Goal: Task Accomplishment & Management: Complete application form

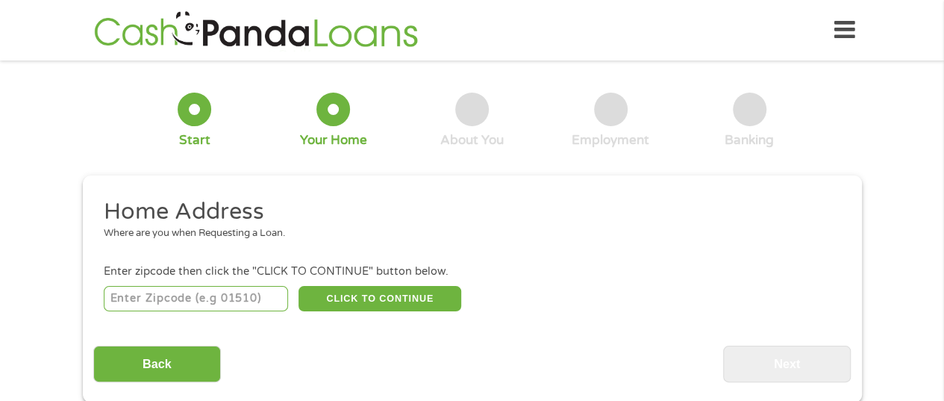
click at [207, 298] on input "number" at bounding box center [196, 298] width 184 height 25
type input "75069"
select select "[US_STATE]"
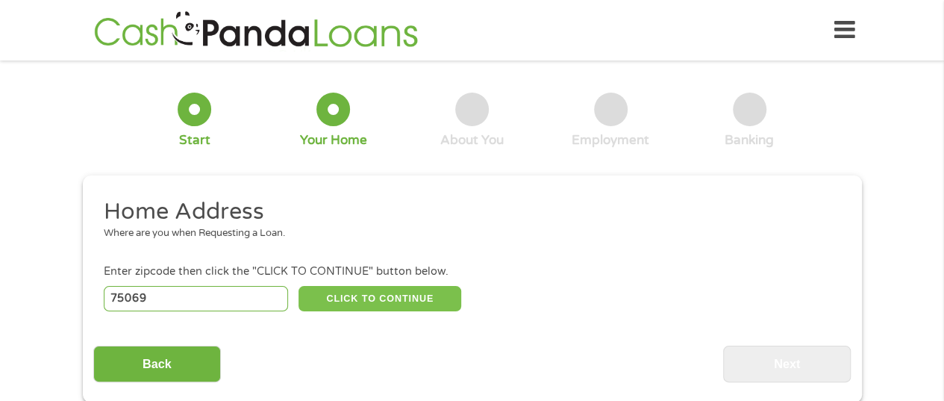
click at [376, 299] on button "CLICK TO CONTINUE" at bounding box center [379, 298] width 163 height 25
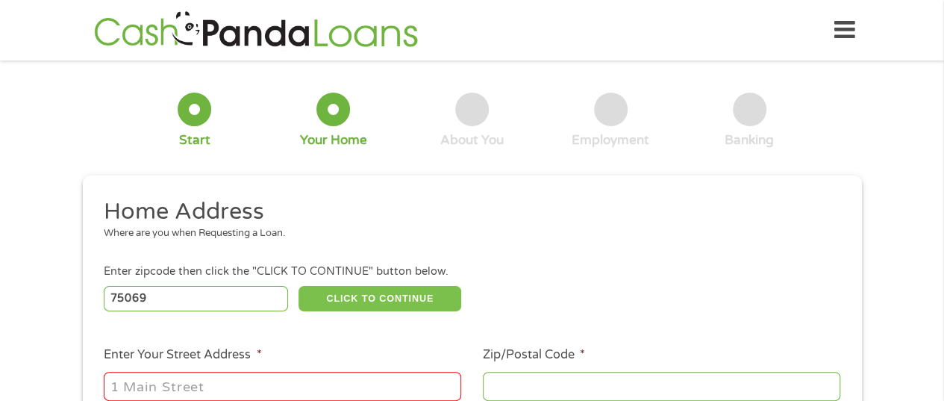
type input "75069"
type input "[PERSON_NAME]"
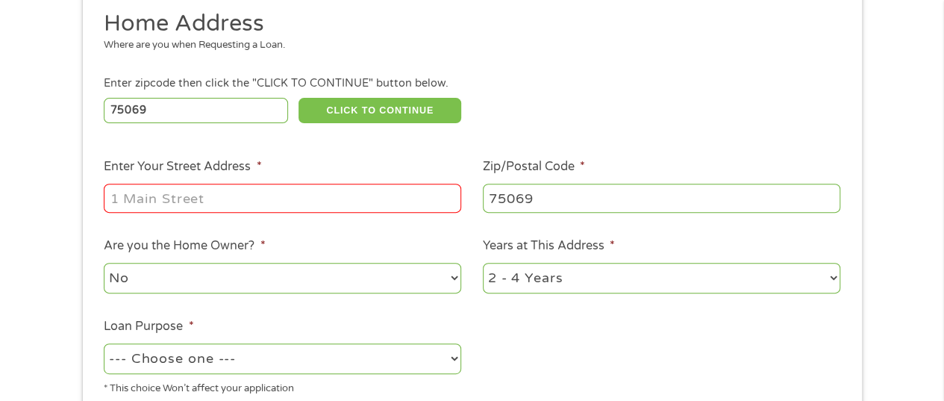
scroll to position [195, 0]
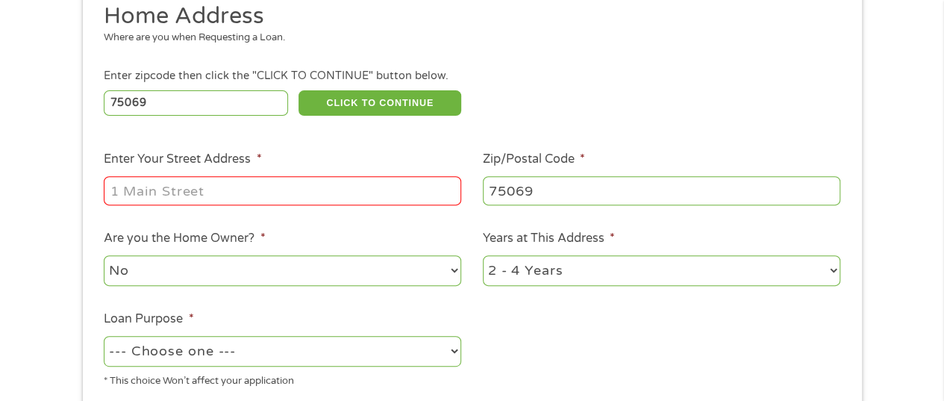
click at [290, 193] on input "Enter Your Street Address *" at bounding box center [282, 190] width 357 height 28
type input "[STREET_ADDRESS][PERSON_NAME]"
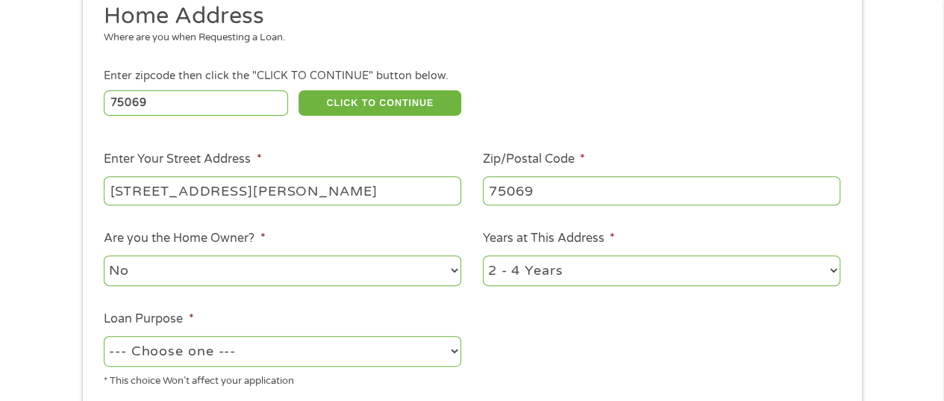
click at [351, 351] on select "--- Choose one --- Pay Bills Debt Consolidation Home Improvement Major Purchase…" at bounding box center [282, 351] width 357 height 31
select select "medicalexpenses"
click at [104, 337] on select "--- Choose one --- Pay Bills Debt Consolidation Home Improvement Major Purchase…" at bounding box center [282, 351] width 357 height 31
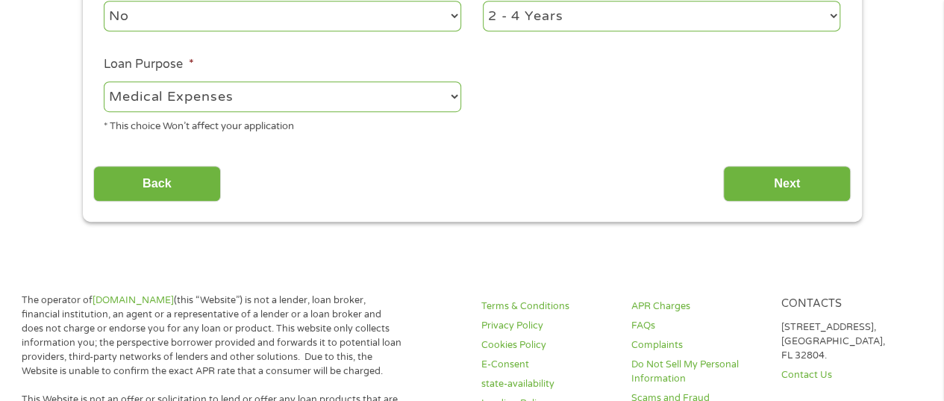
scroll to position [455, 0]
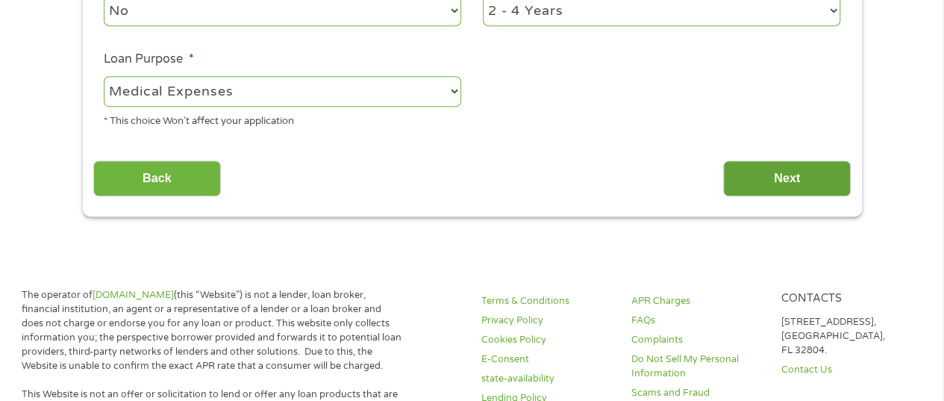
click at [773, 181] on input "Next" at bounding box center [787, 178] width 128 height 37
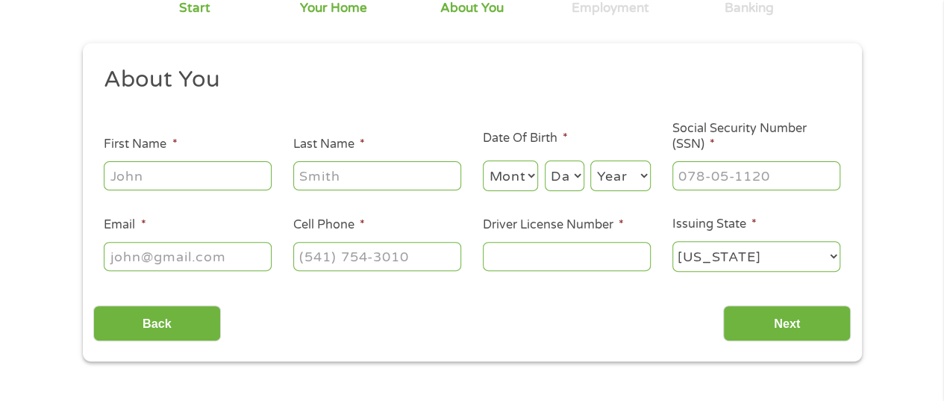
scroll to position [166, 0]
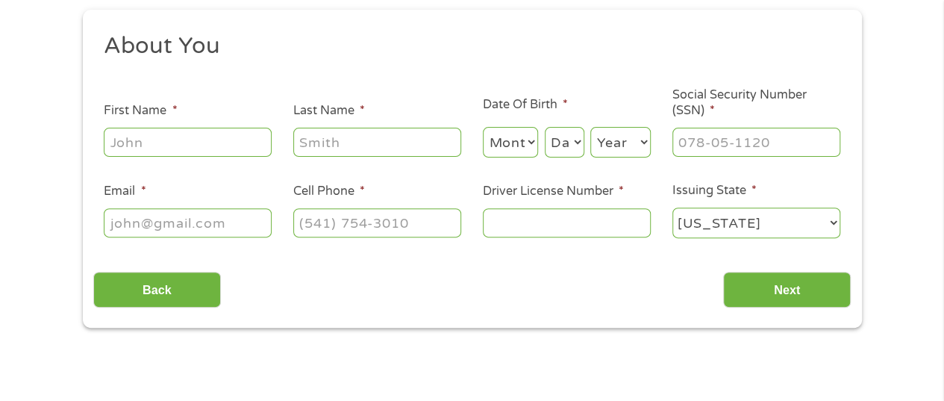
click at [221, 137] on input "First Name *" at bounding box center [188, 142] width 168 height 28
type input "[PERSON_NAME]"
type input "[EMAIL_ADDRESS][DOMAIN_NAME]"
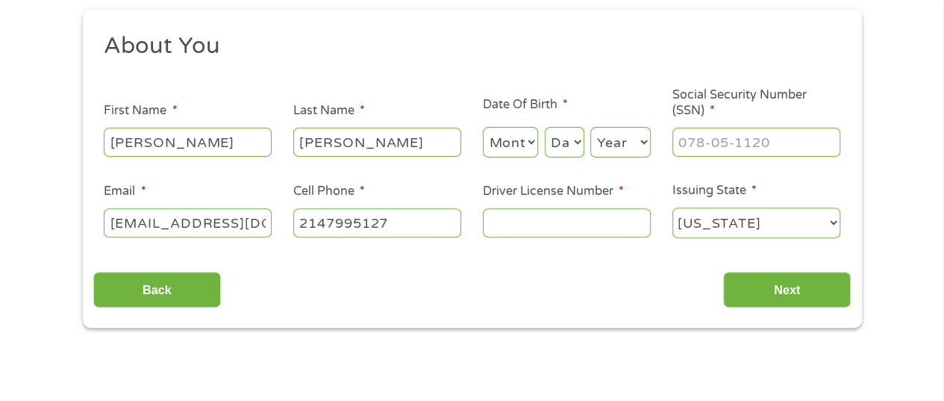
type input "[PHONE_NUMBER]"
click at [529, 152] on select "Month 1 2 3 4 5 6 7 8 9 10 11 12" at bounding box center [511, 142] width 56 height 31
select select "5"
click at [483, 128] on select "Month 1 2 3 4 5 6 7 8 9 10 11 12" at bounding box center [511, 142] width 56 height 31
click at [577, 143] on select "Day 1 2 3 4 5 6 7 8 9 10 11 12 13 14 15 16 17 18 19 20 21 22 23 24 25 26 27 28 …" at bounding box center [565, 142] width 40 height 31
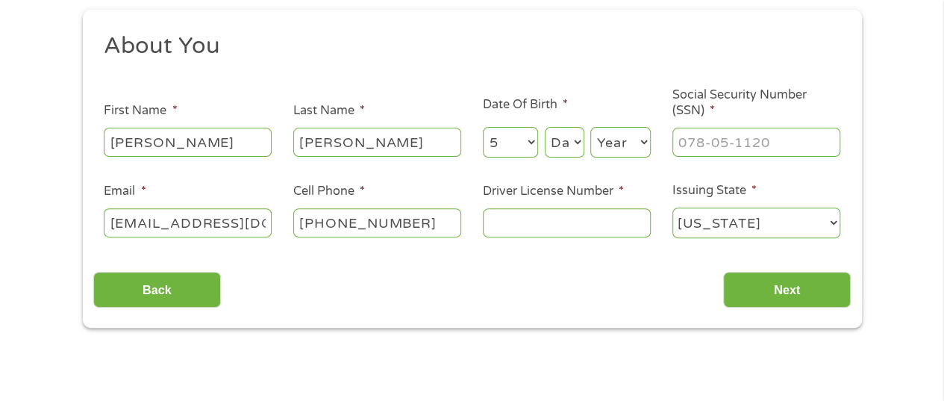
select select "17"
click at [545, 128] on select "Day 1 2 3 4 5 6 7 8 9 10 11 12 13 14 15 16 17 18 19 20 21 22 23 24 25 26 27 28 …" at bounding box center [565, 142] width 40 height 31
click at [640, 150] on select "Year [DATE] 2006 2005 2004 2003 2002 2001 2000 1999 1998 1997 1996 1995 1994 19…" at bounding box center [620, 142] width 60 height 31
select select "1961"
click at [590, 128] on select "Year [DATE] 2006 2005 2004 2003 2002 2001 2000 1999 1998 1997 1996 1995 1994 19…" at bounding box center [620, 142] width 60 height 31
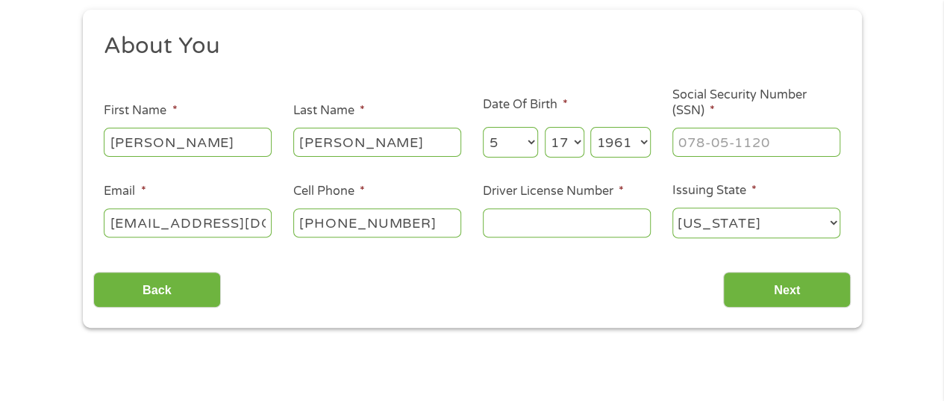
click at [549, 220] on input "Driver License Number *" at bounding box center [567, 222] width 168 height 28
type input "24541777"
click at [795, 283] on input "Next" at bounding box center [787, 290] width 128 height 37
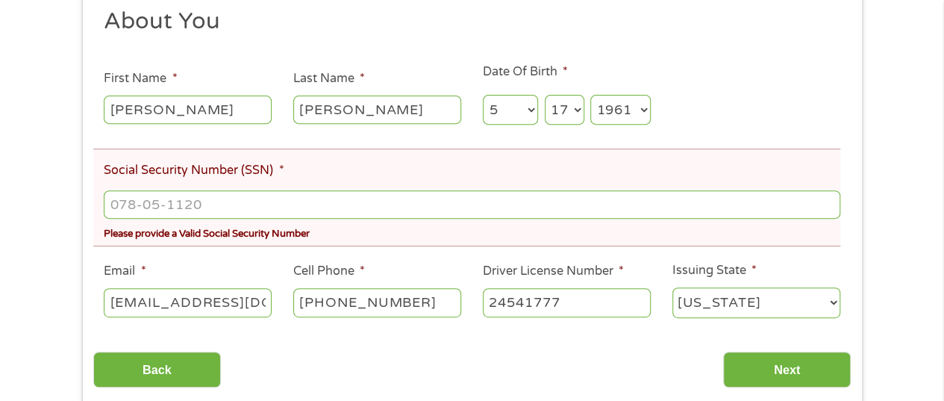
scroll to position [284, 0]
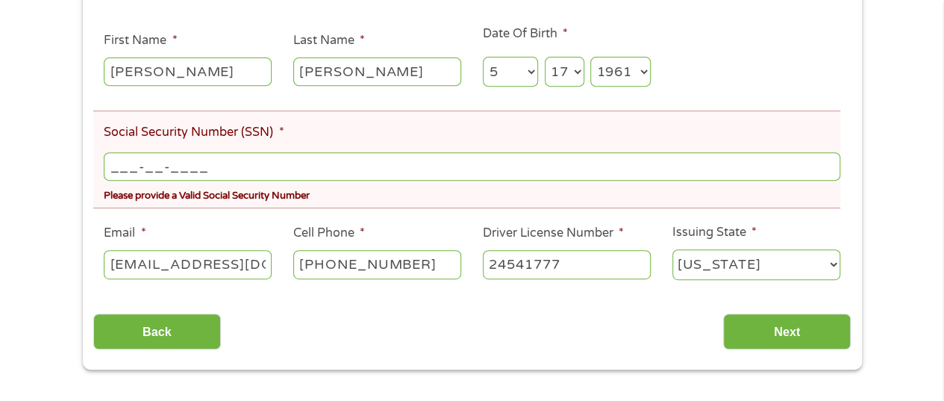
click at [137, 168] on input "___-__-____" at bounding box center [472, 166] width 736 height 28
type input "214-72-5047"
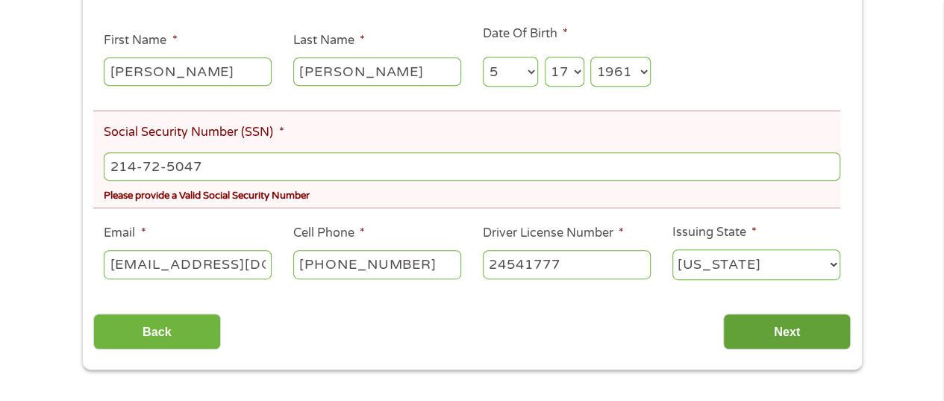
click at [782, 344] on input "Next" at bounding box center [787, 331] width 128 height 37
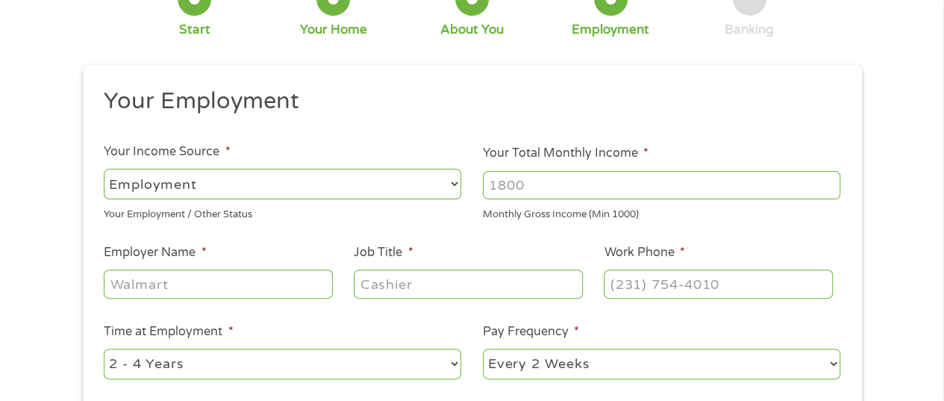
scroll to position [163, 0]
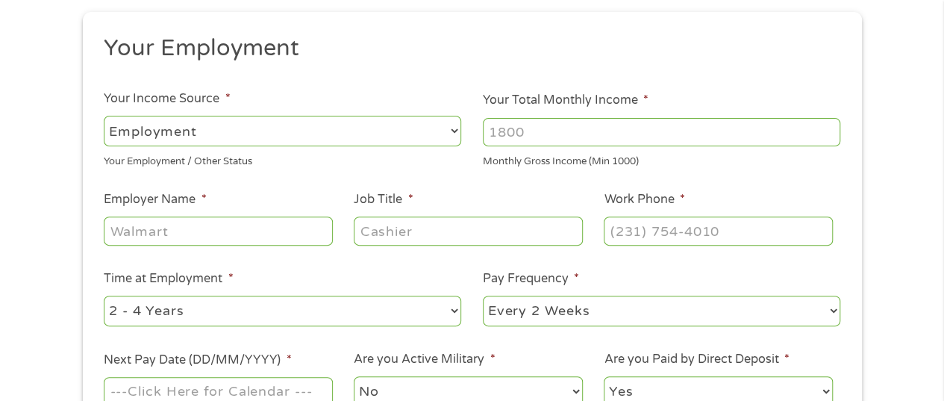
click at [206, 133] on select "--- Choose one --- Employment [DEMOGRAPHIC_DATA] Benefits" at bounding box center [282, 131] width 357 height 31
click at [104, 116] on select "--- Choose one --- Employment [DEMOGRAPHIC_DATA] Benefits" at bounding box center [282, 131] width 357 height 31
click at [538, 128] on input "Your Total Monthly Income *" at bounding box center [661, 132] width 357 height 28
type input "6000"
click at [285, 229] on input "Employer Name *" at bounding box center [218, 230] width 228 height 28
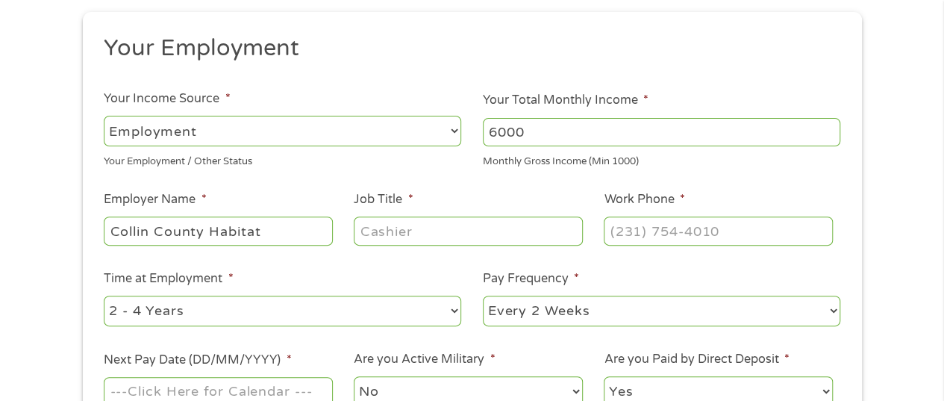
type input "Collin County Habitat"
click at [393, 223] on input "Job Title *" at bounding box center [468, 230] width 228 height 28
type input "Director of Development"
click at [631, 228] on input "(___) ___-____" at bounding box center [718, 230] width 228 height 28
click at [639, 224] on input "(_97) 254-2530" at bounding box center [718, 230] width 228 height 28
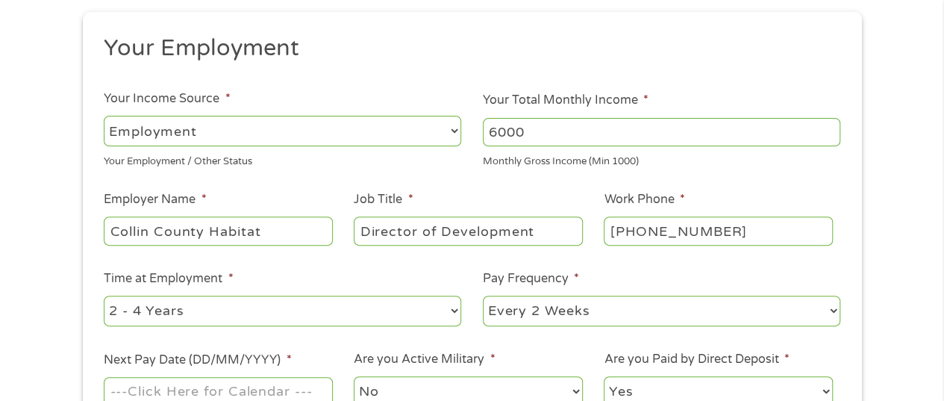
click at [674, 227] on input "[PHONE_NUMBER]" at bounding box center [718, 230] width 228 height 28
type input "[PHONE_NUMBER]"
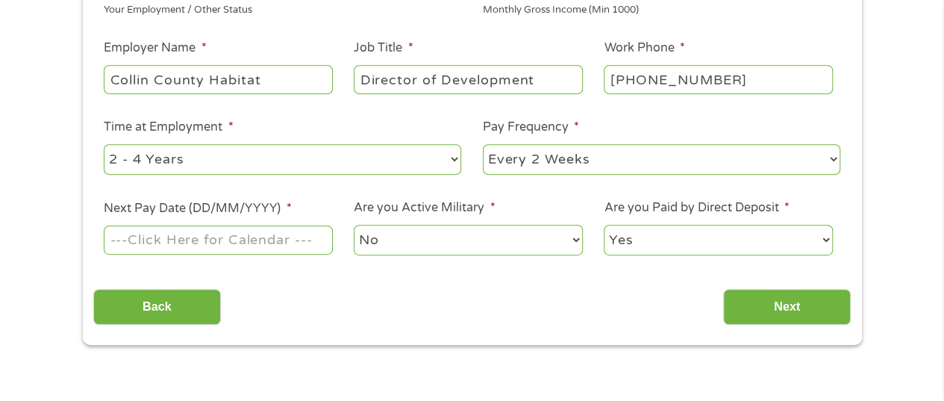
scroll to position [342, 0]
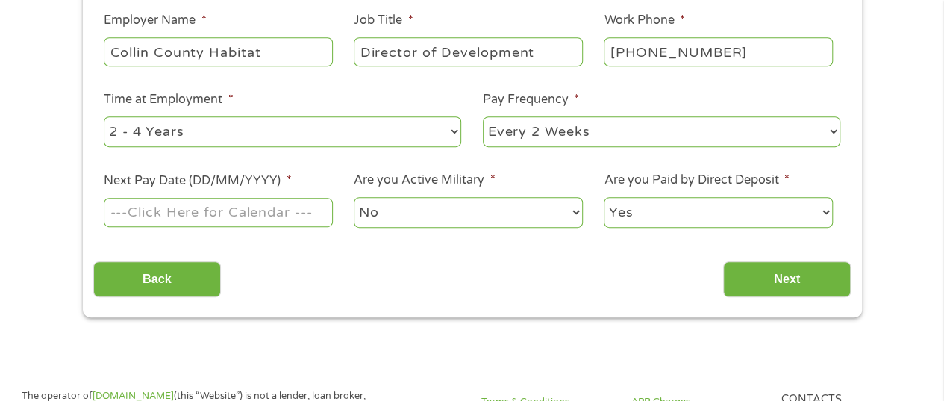
click at [225, 216] on input "Next Pay Date (DD/MM/YYYY) *" at bounding box center [218, 212] width 228 height 28
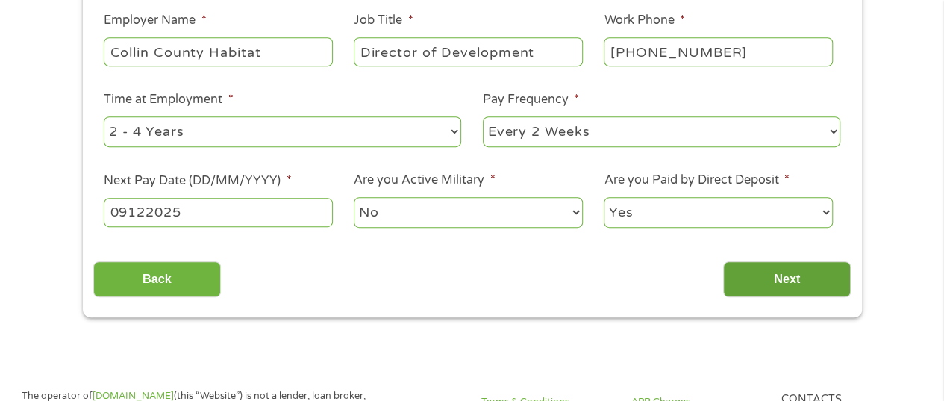
type input "09122025"
click at [774, 283] on input "Next" at bounding box center [787, 279] width 128 height 37
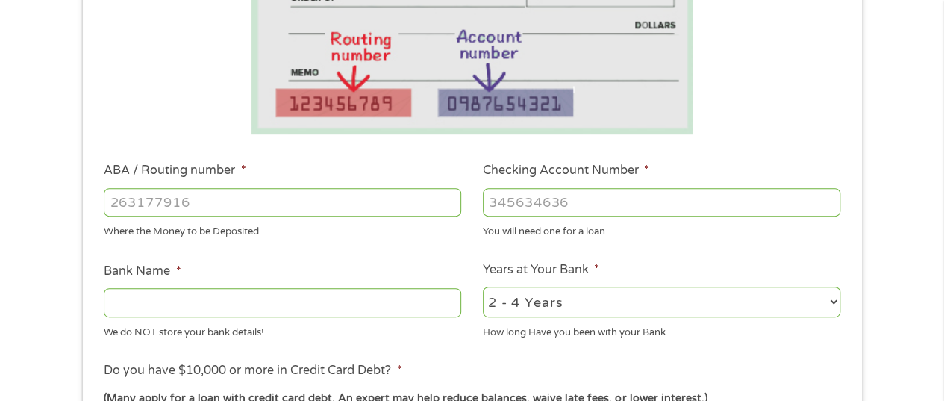
scroll to position [372, 0]
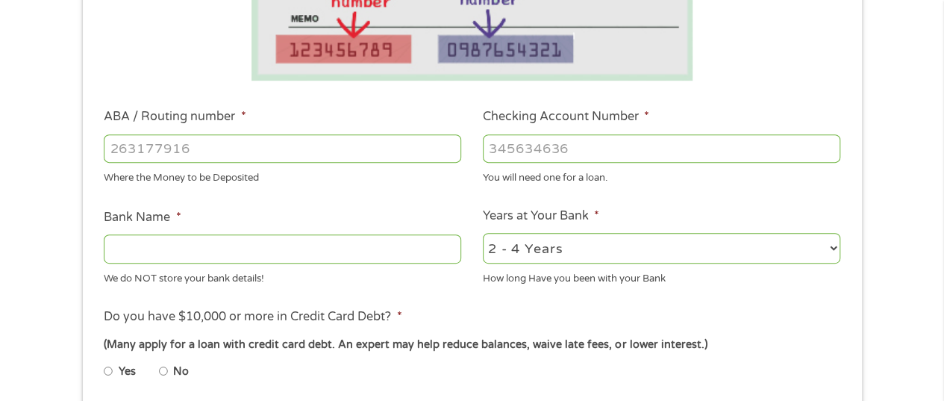
click at [231, 151] on input "ABA / Routing number *" at bounding box center [282, 148] width 357 height 28
type input "111900659"
type input "[PERSON_NAME] FARGO BANK"
type input "111900659"
click at [553, 146] on input "Checking Account Number *" at bounding box center [661, 148] width 357 height 28
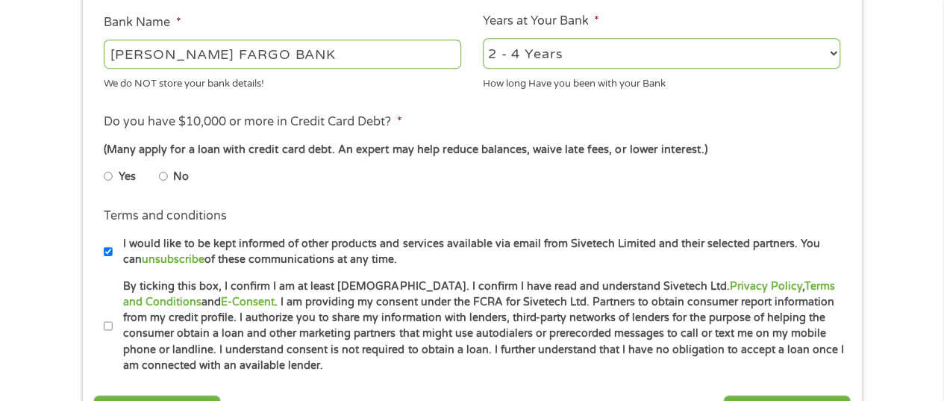
scroll to position [591, 0]
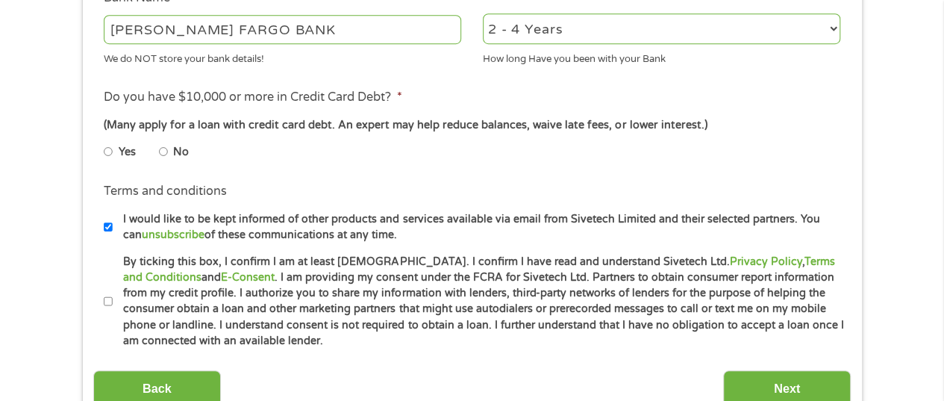
type input "5119686532"
click at [164, 155] on input "No" at bounding box center [163, 152] width 9 height 24
radio input "true"
click at [107, 302] on input "By ticking this box, I confirm I am at least [DEMOGRAPHIC_DATA]. I confirm I ha…" at bounding box center [108, 301] width 9 height 24
checkbox input "true"
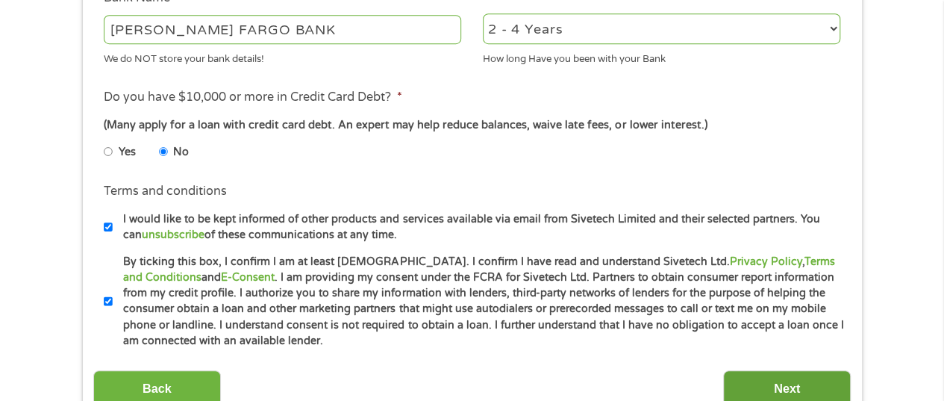
click at [812, 386] on input "Next" at bounding box center [787, 388] width 128 height 37
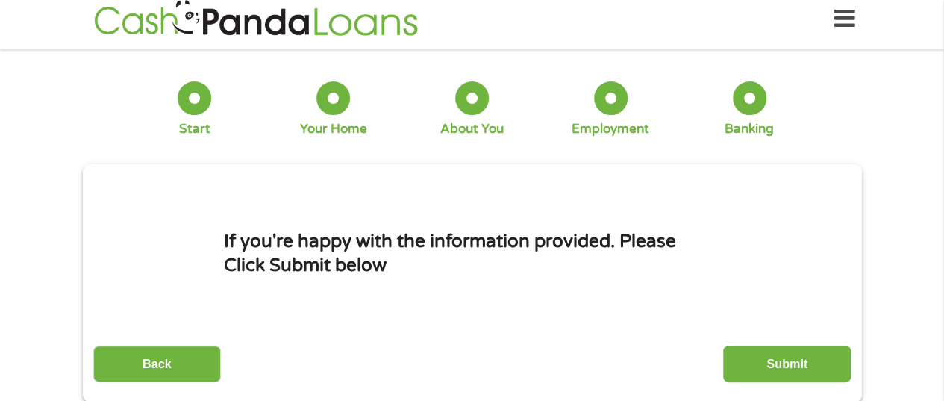
scroll to position [0, 0]
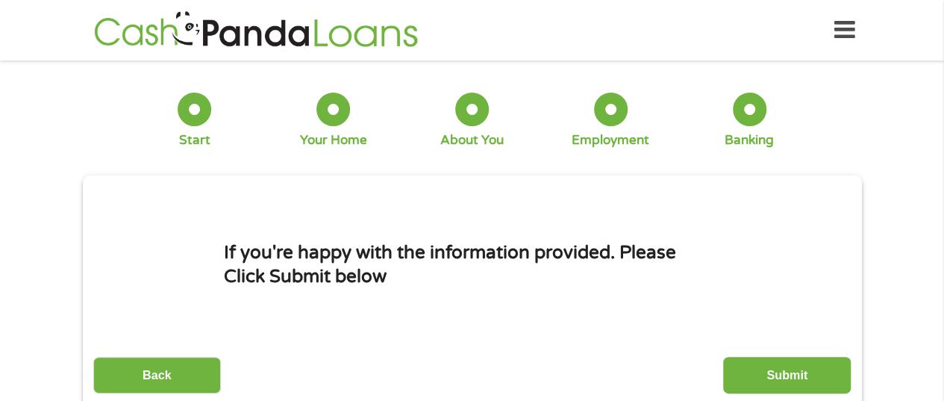
drag, startPoint x: 780, startPoint y: 381, endPoint x: 785, endPoint y: 371, distance: 10.7
click at [780, 380] on input "Submit" at bounding box center [787, 375] width 128 height 37
